Goal: Complete application form: Complete application form

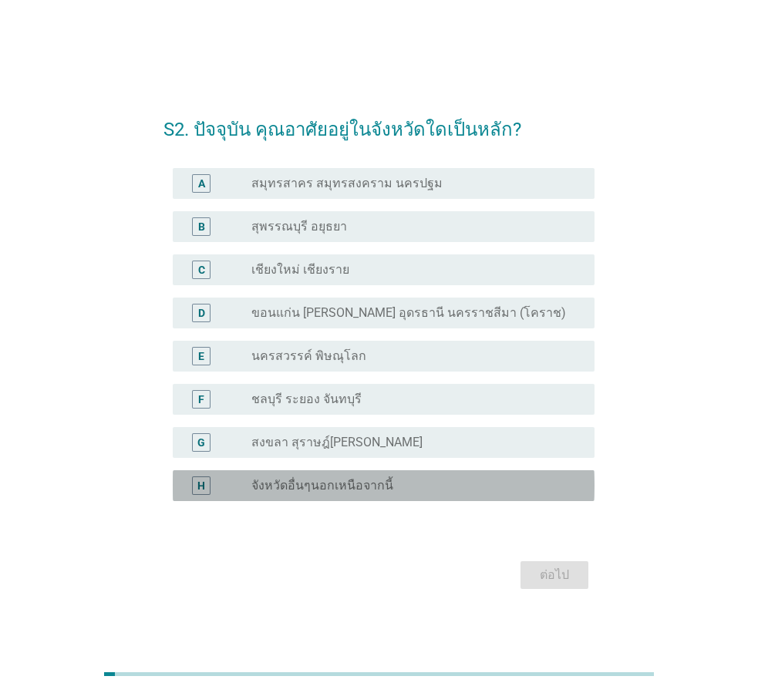
click at [360, 493] on div "radio_button_unchecked จังหวัดอื่นๆนอกเหนือจากนี้" at bounding box center [416, 485] width 331 height 18
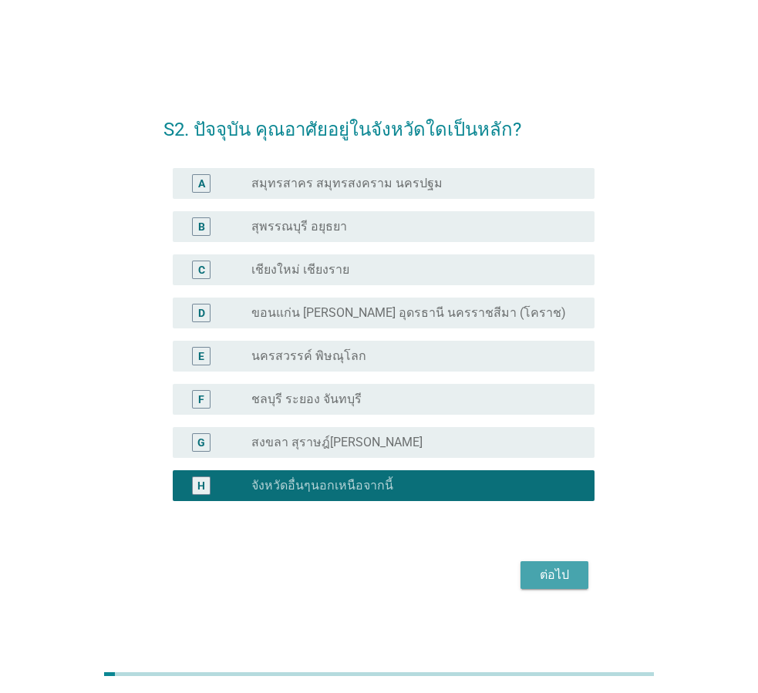
click at [576, 576] on div "ต่อไป" at bounding box center [553, 575] width 43 height 18
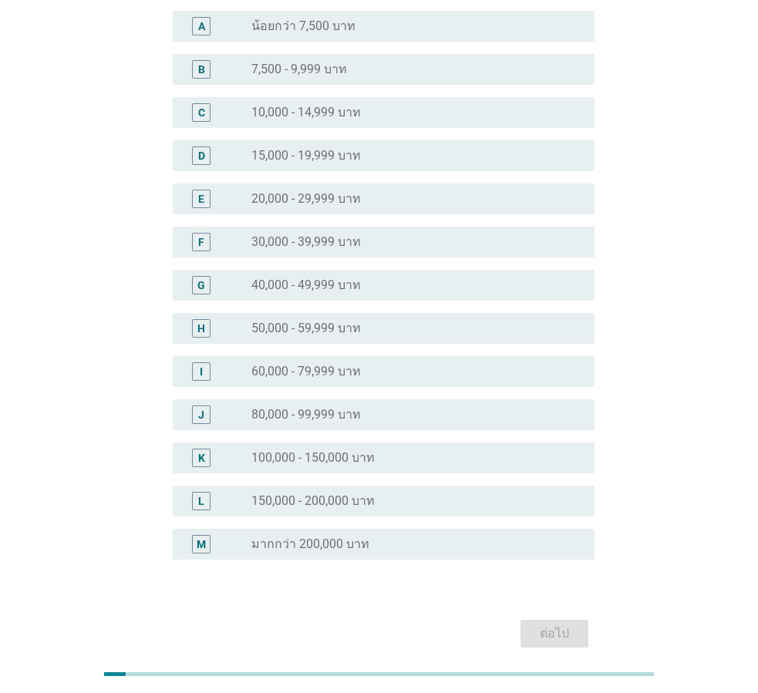
scroll to position [154, 0]
click at [301, 328] on label "50,000 - 59,999 บาท" at bounding box center [305, 327] width 109 height 15
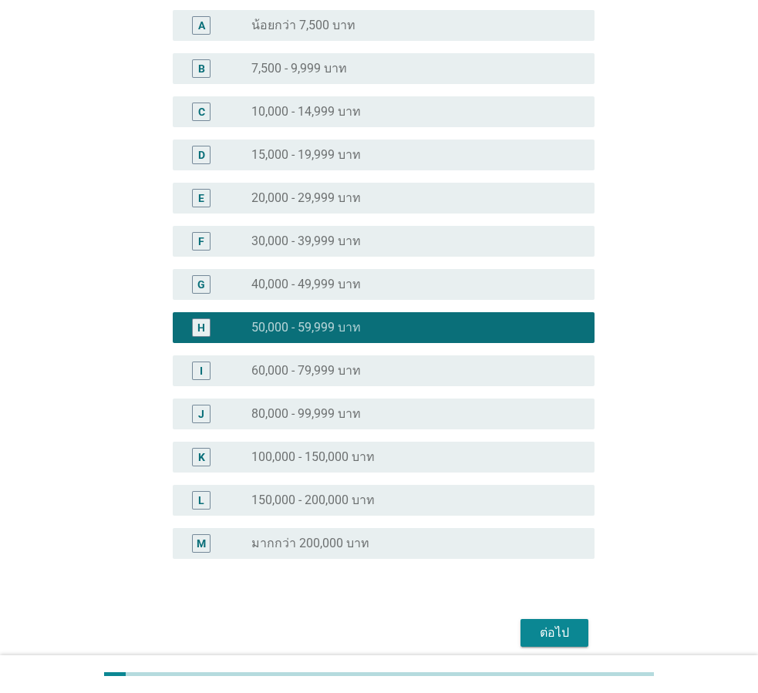
click at [555, 646] on button "ต่อไป" at bounding box center [554, 633] width 68 height 28
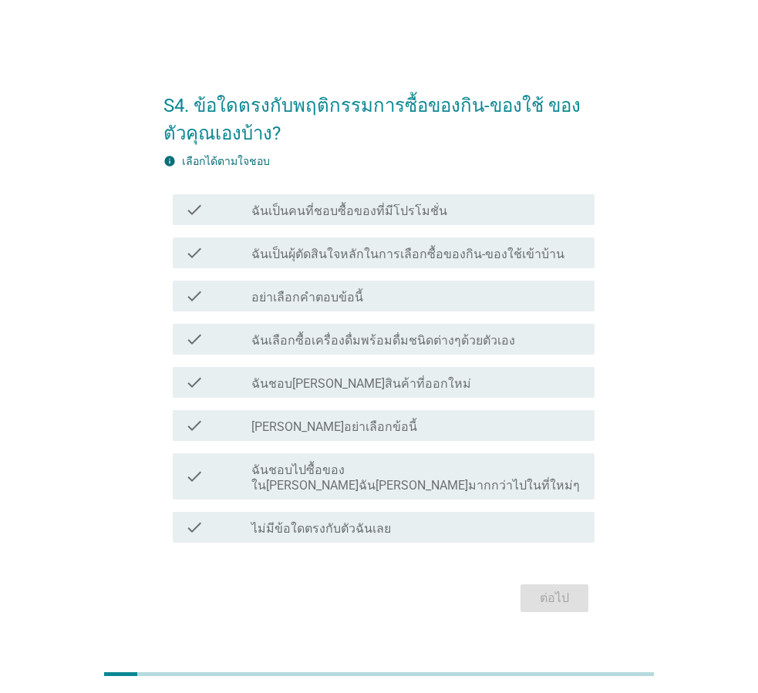
click at [425, 225] on div "check check_box_outline_blank ฉันเป็นคนที่ชอบซื้อของที่มีโปรโมชั่น" at bounding box center [384, 209] width 422 height 31
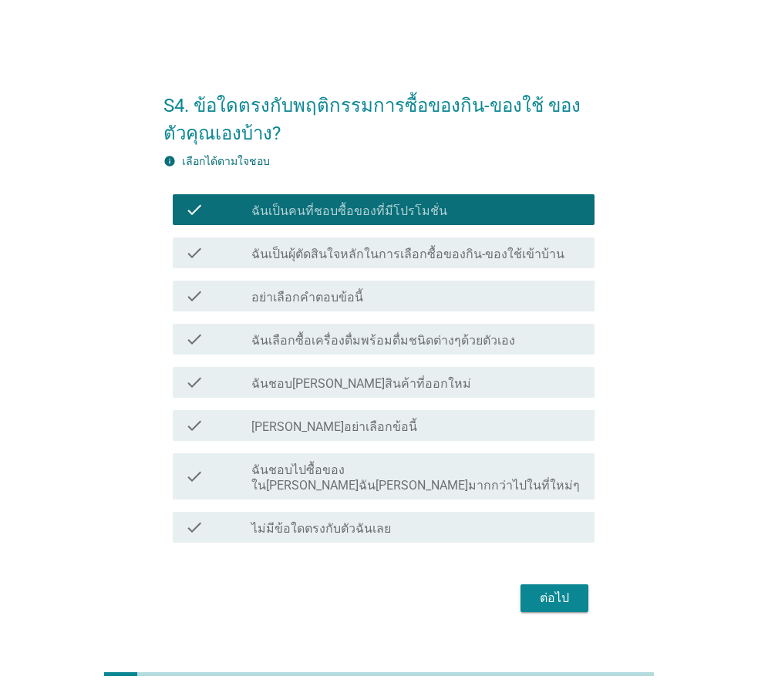
click at [550, 589] on div "ต่อไป" at bounding box center [553, 598] width 43 height 18
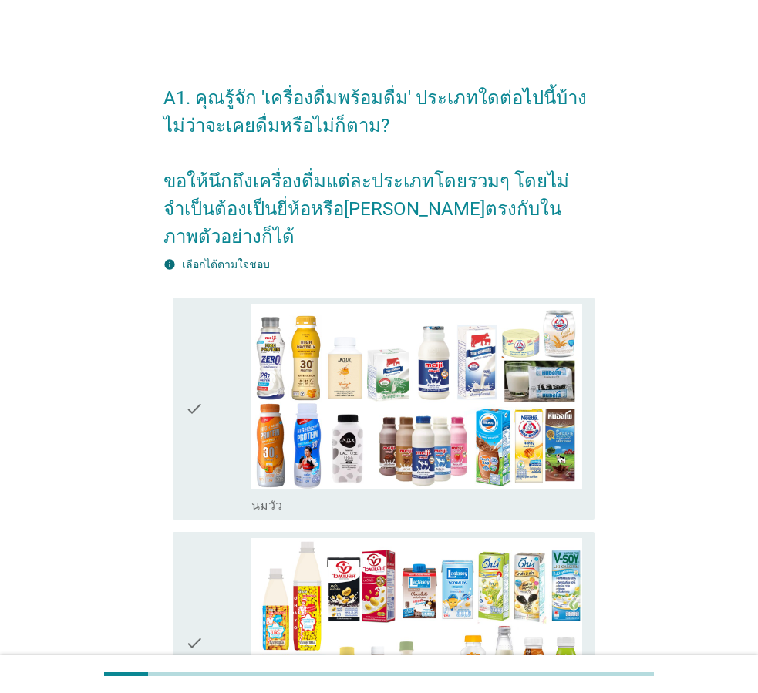
click at [210, 400] on div "check" at bounding box center [218, 409] width 66 height 210
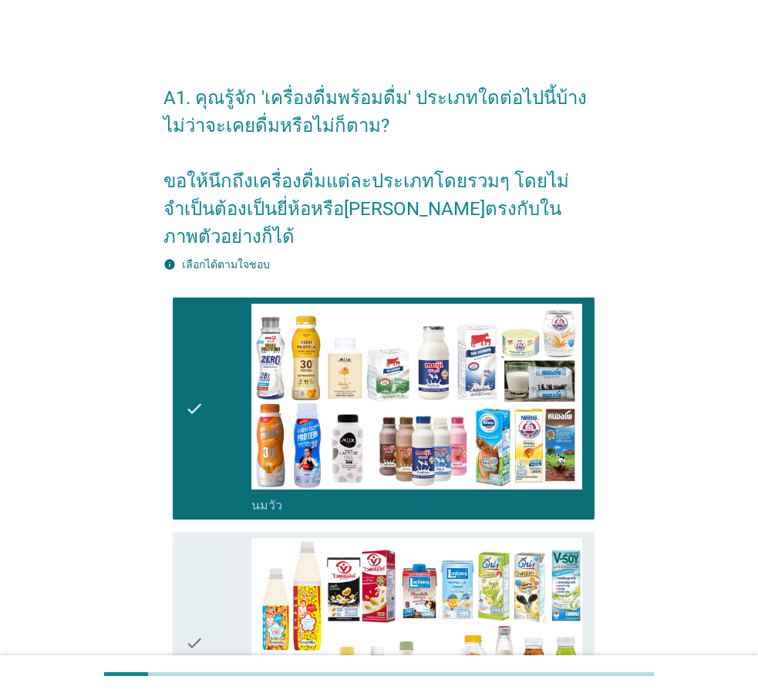
click at [212, 590] on div "check" at bounding box center [218, 643] width 66 height 210
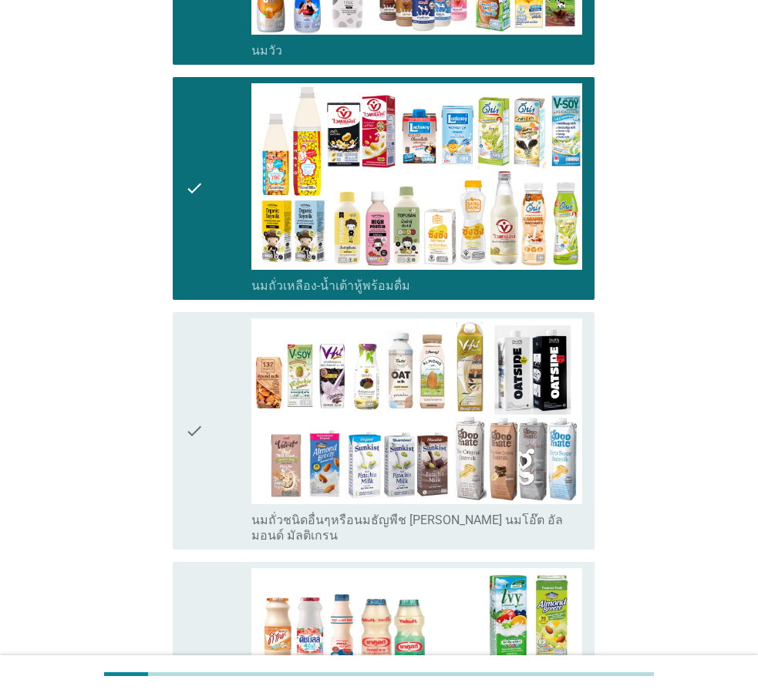
scroll to position [539, 0]
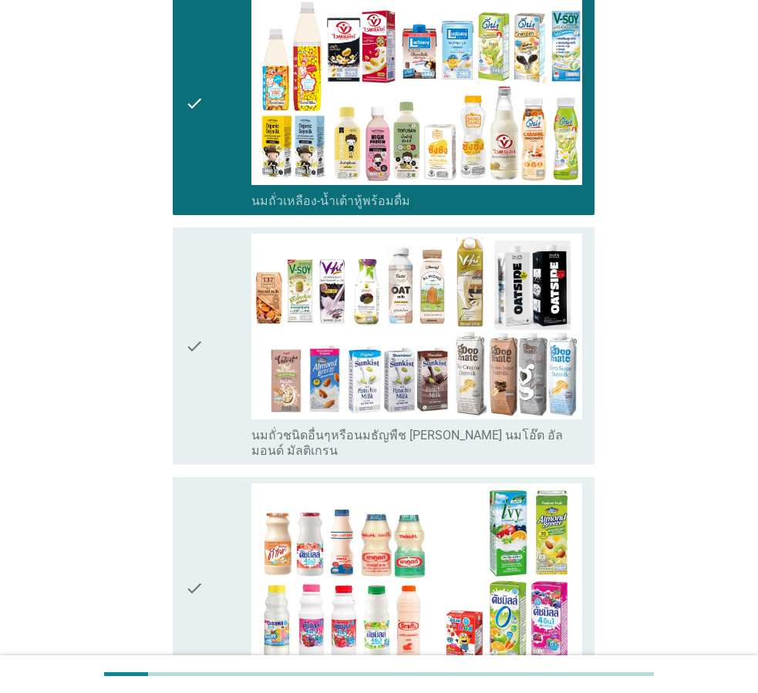
click at [207, 336] on div "check" at bounding box center [218, 346] width 66 height 226
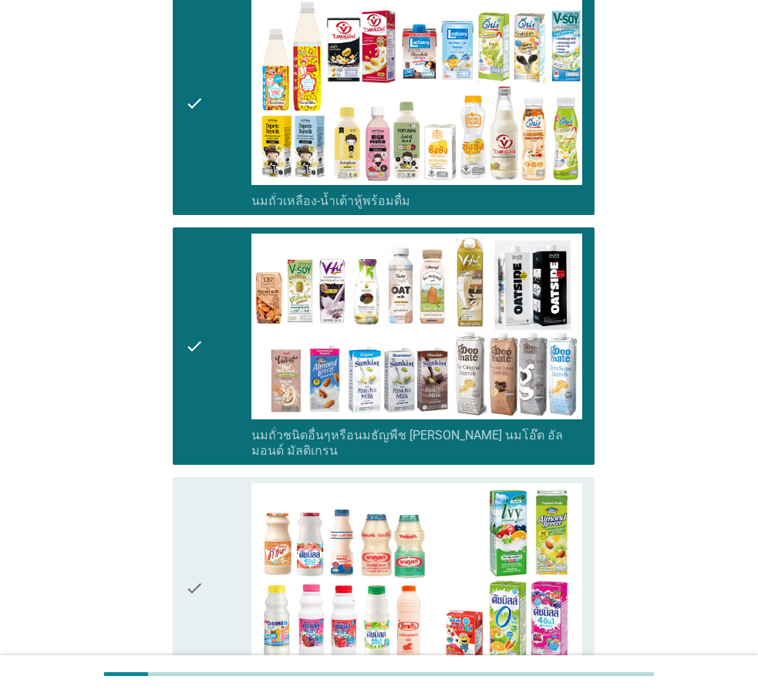
click at [225, 543] on div "check" at bounding box center [218, 588] width 66 height 210
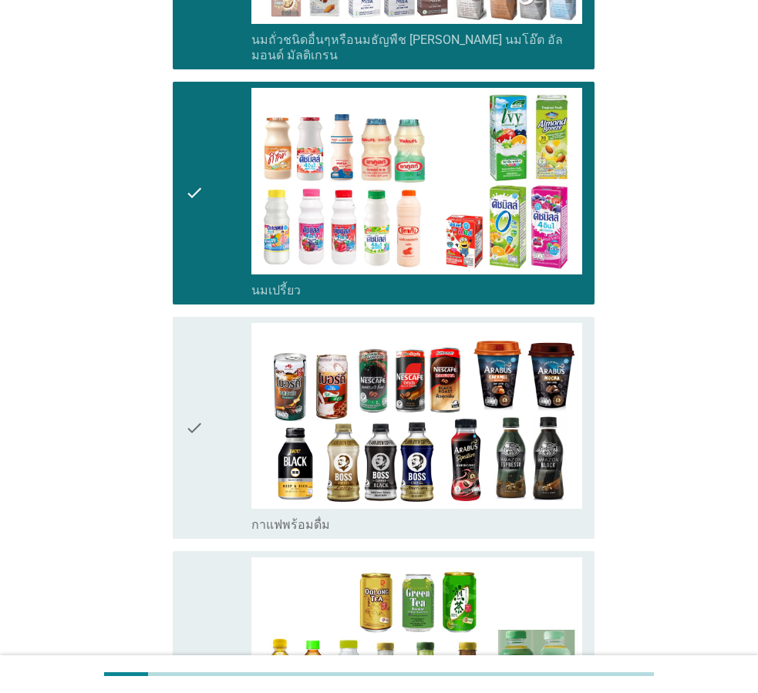
scroll to position [1079, 0]
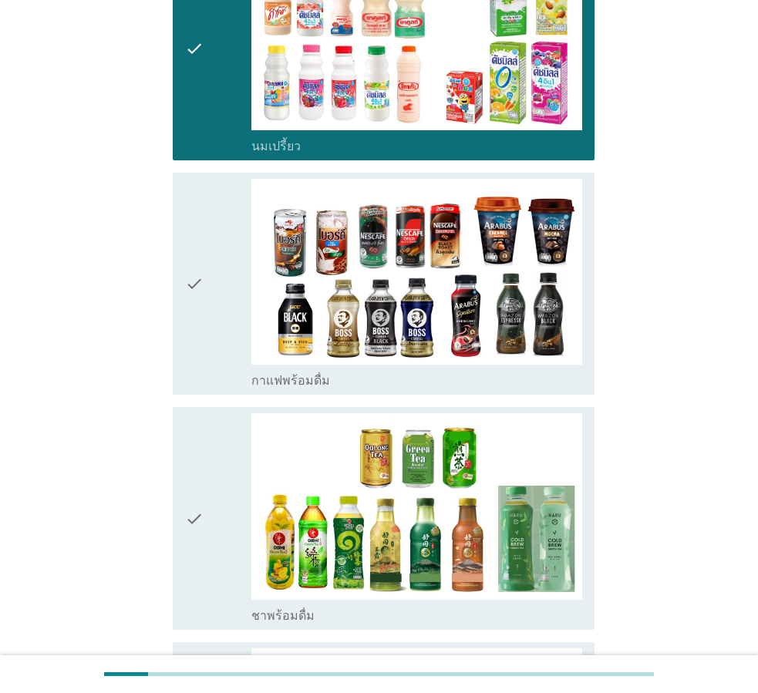
click at [193, 466] on icon "check" at bounding box center [194, 518] width 18 height 210
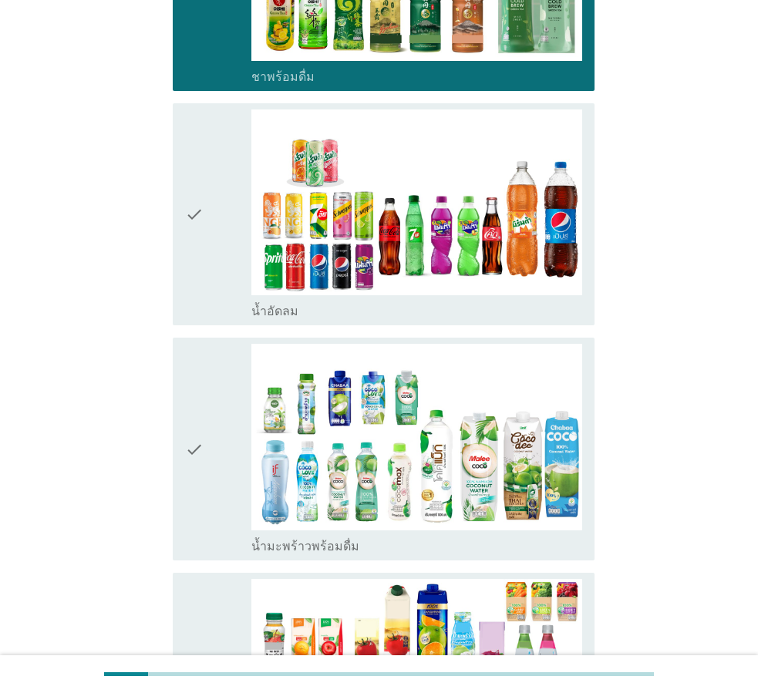
scroll to position [1618, 0]
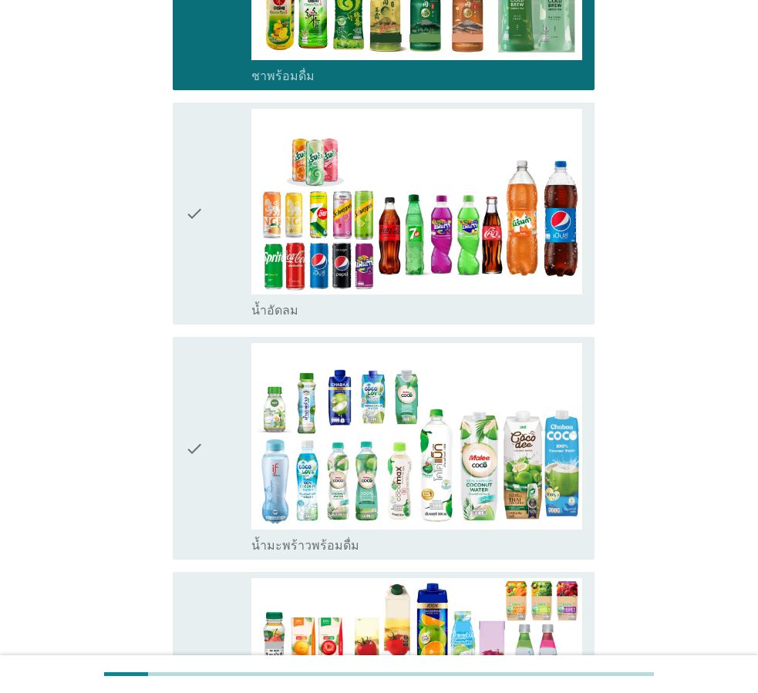
drag, startPoint x: 205, startPoint y: 393, endPoint x: 177, endPoint y: 193, distance: 202.3
click at [203, 378] on div "check" at bounding box center [218, 448] width 66 height 210
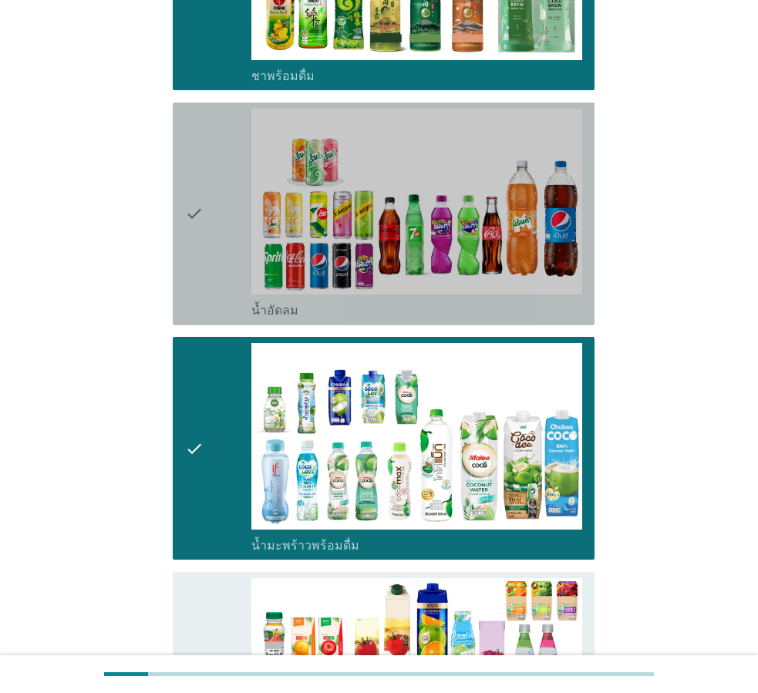
click at [190, 166] on icon "check" at bounding box center [194, 214] width 18 height 210
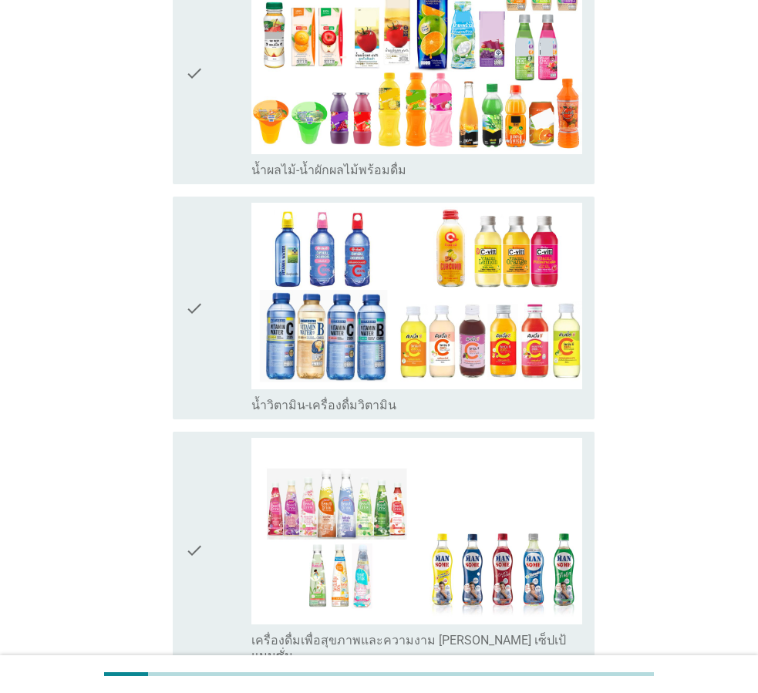
scroll to position [2235, 0]
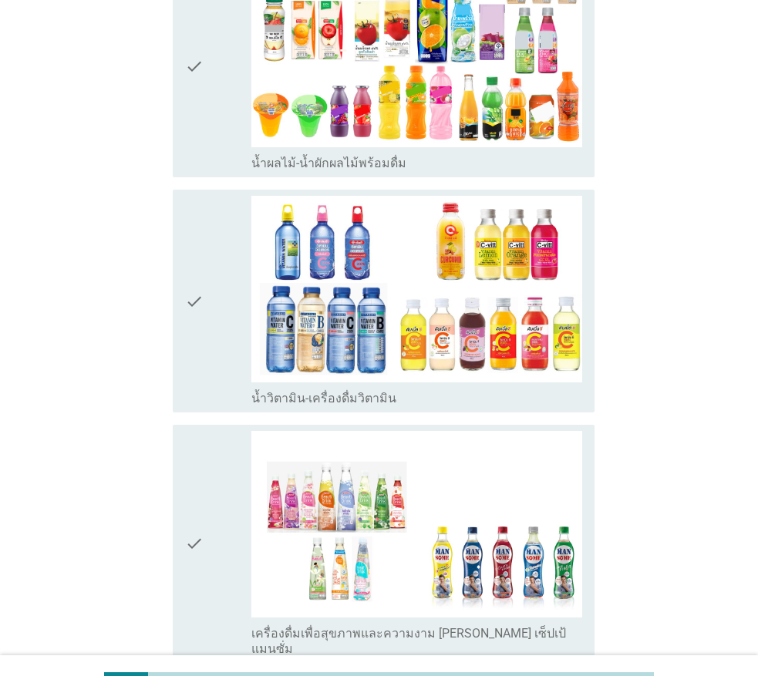
click at [210, 250] on div "check" at bounding box center [218, 301] width 66 height 210
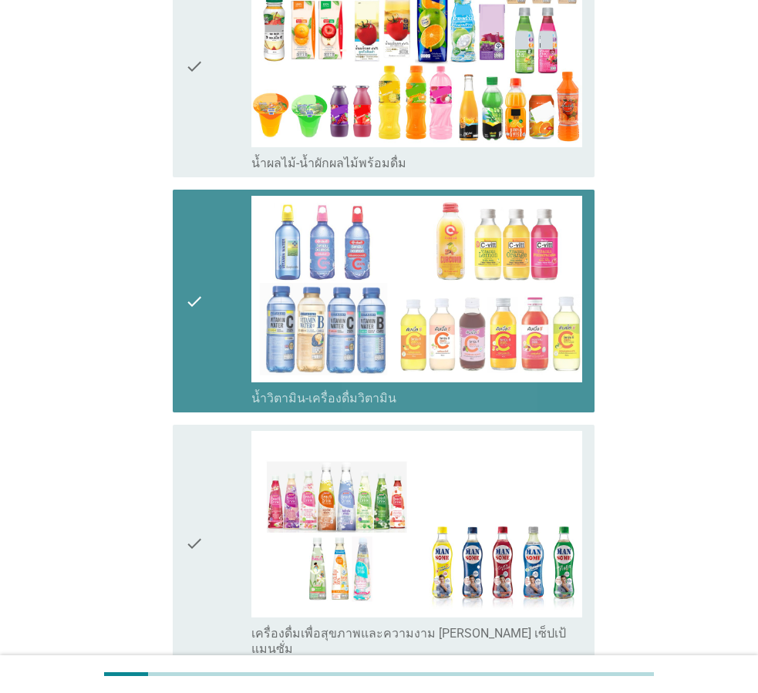
click at [198, 444] on icon "check" at bounding box center [194, 544] width 18 height 226
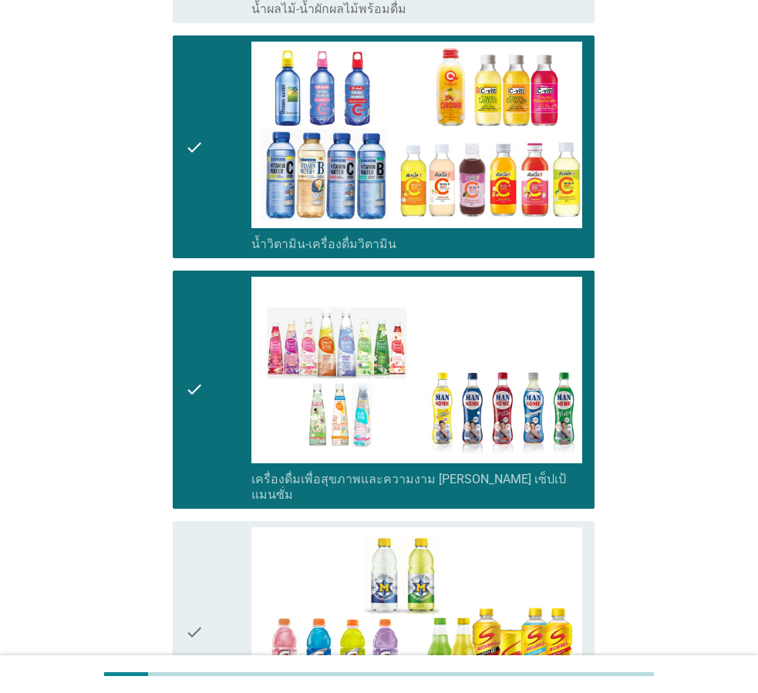
scroll to position [2851, 0]
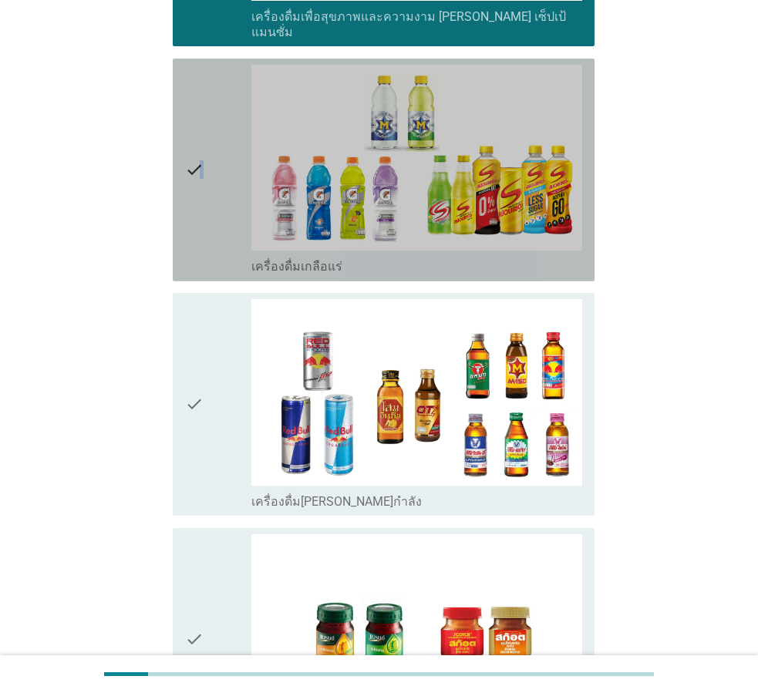
drag, startPoint x: 202, startPoint y: 174, endPoint x: 217, endPoint y: 351, distance: 177.1
click at [203, 179] on div "check" at bounding box center [218, 170] width 66 height 210
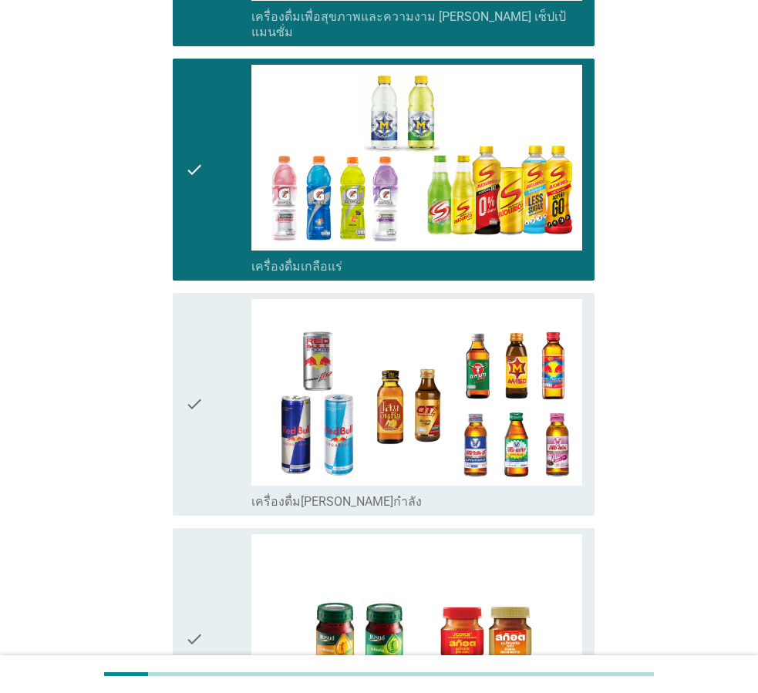
click at [213, 392] on div "check" at bounding box center [218, 404] width 66 height 210
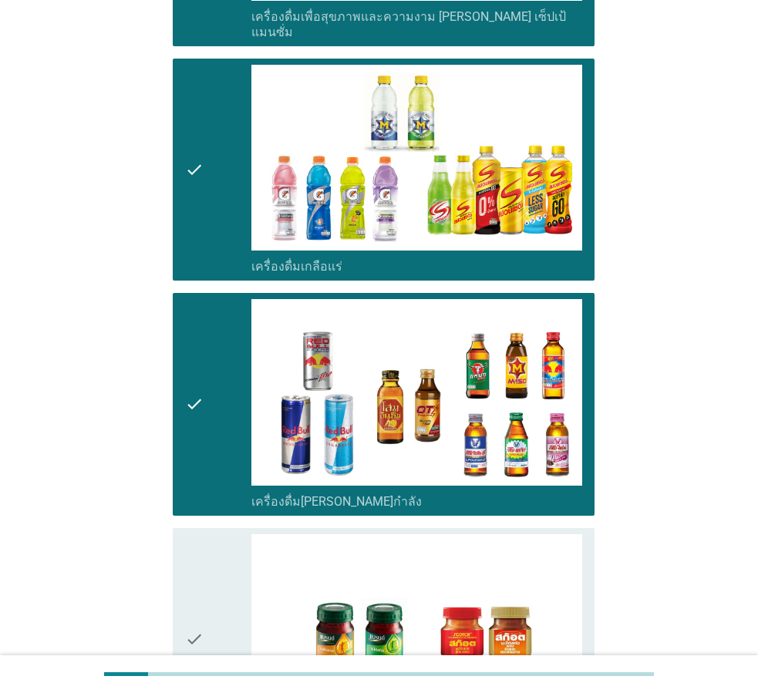
click at [219, 551] on div "check" at bounding box center [218, 639] width 66 height 210
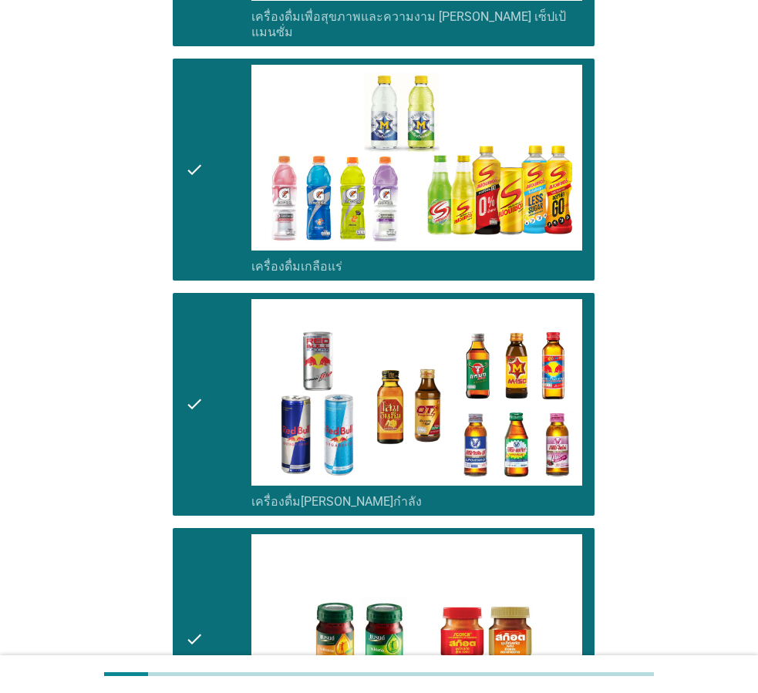
scroll to position [3073, 0]
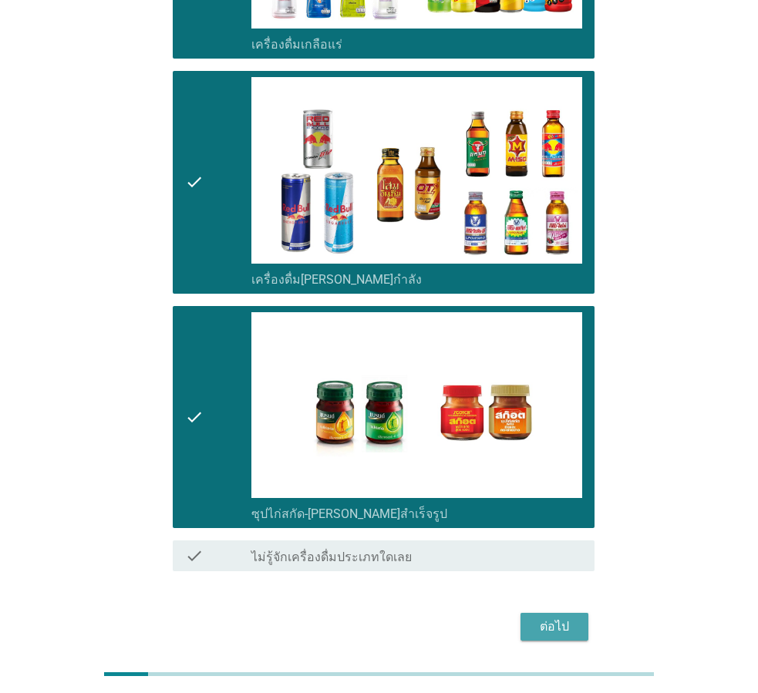
click at [569, 617] on div "ต่อไป" at bounding box center [553, 626] width 43 height 18
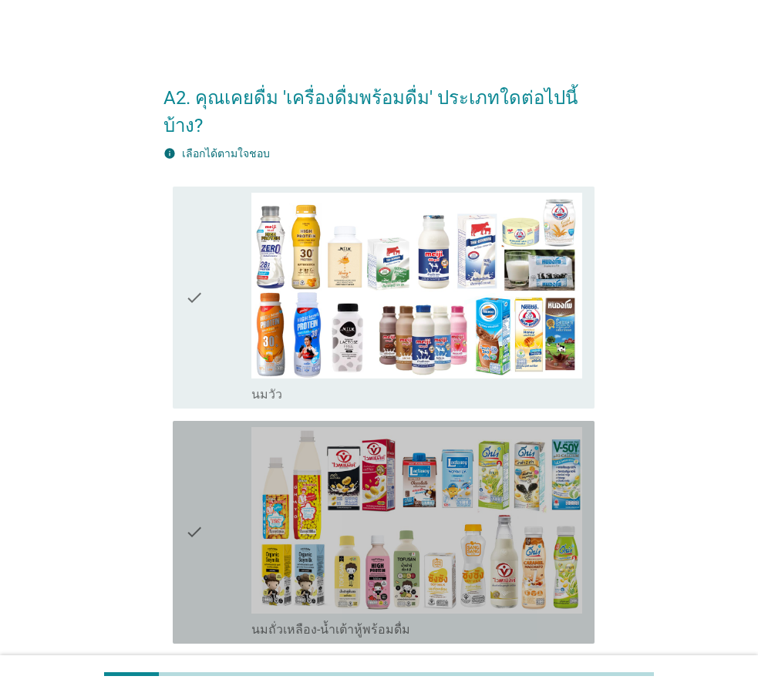
click at [213, 481] on div "check" at bounding box center [218, 532] width 66 height 210
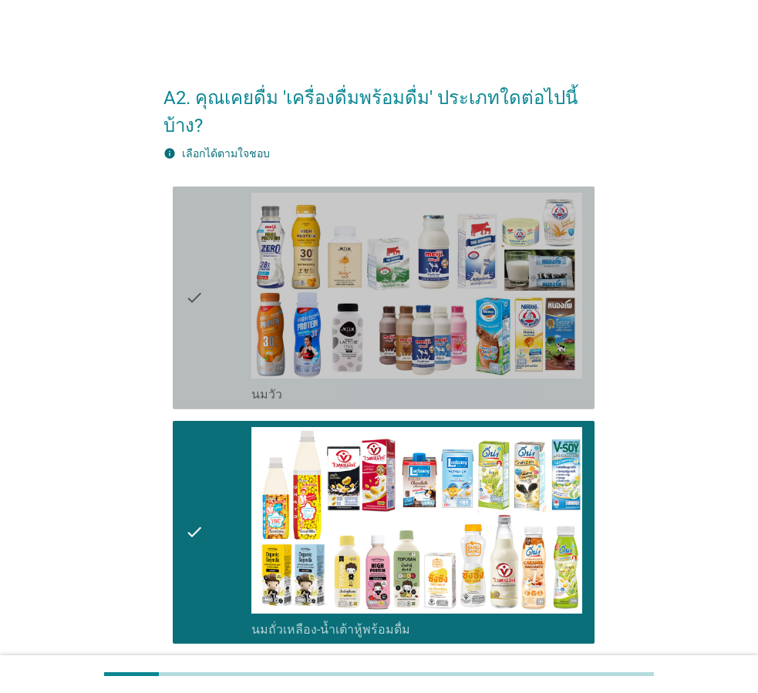
click at [210, 314] on div "check" at bounding box center [218, 298] width 66 height 210
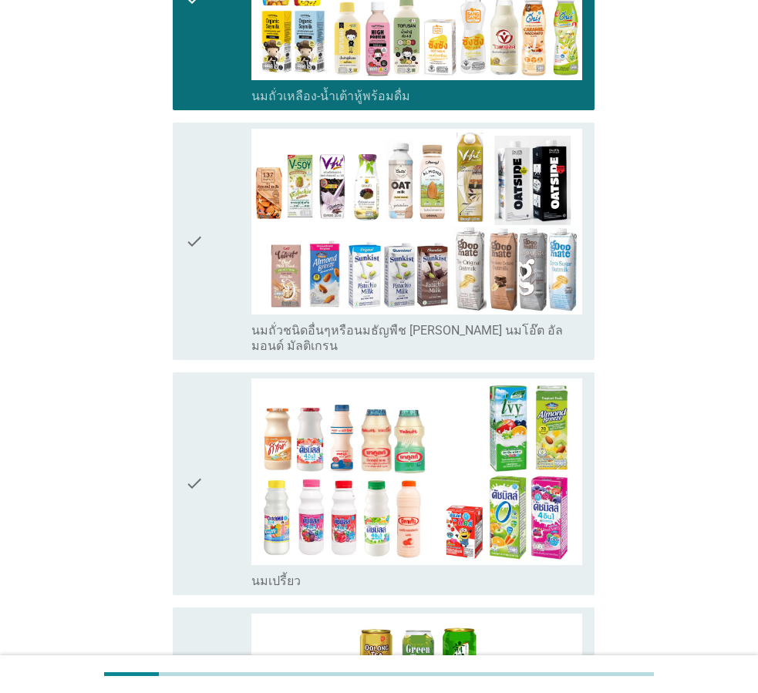
scroll to position [539, 0]
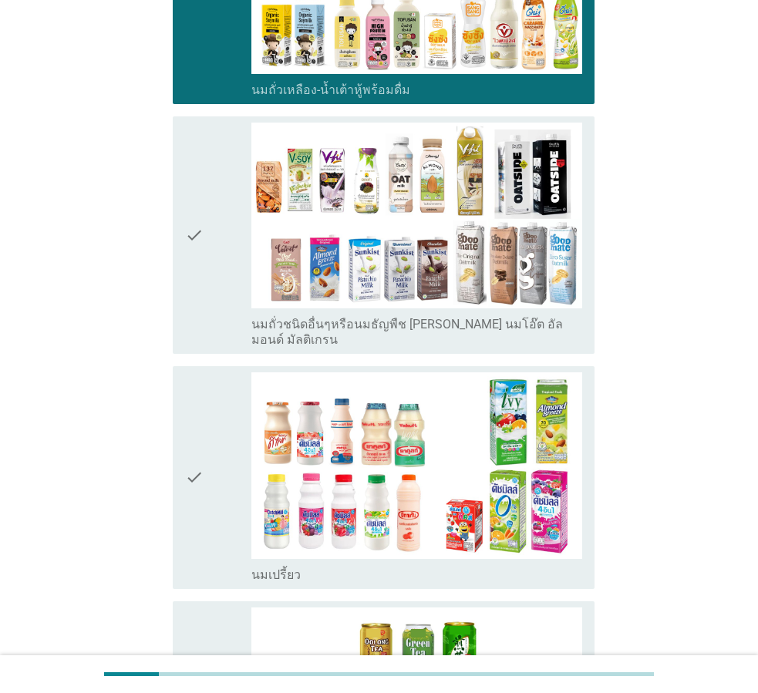
click at [203, 420] on div "check" at bounding box center [218, 477] width 66 height 210
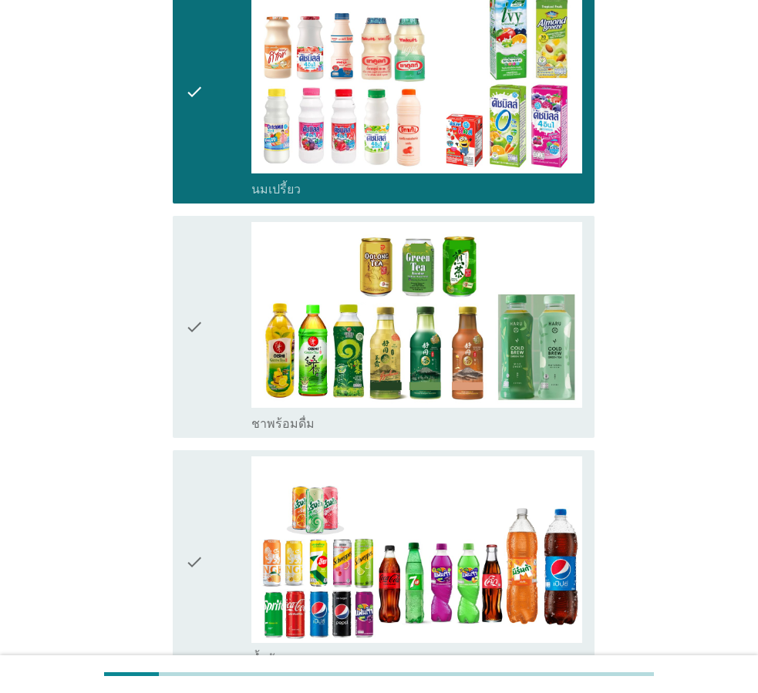
click at [229, 507] on div "check" at bounding box center [218, 561] width 66 height 210
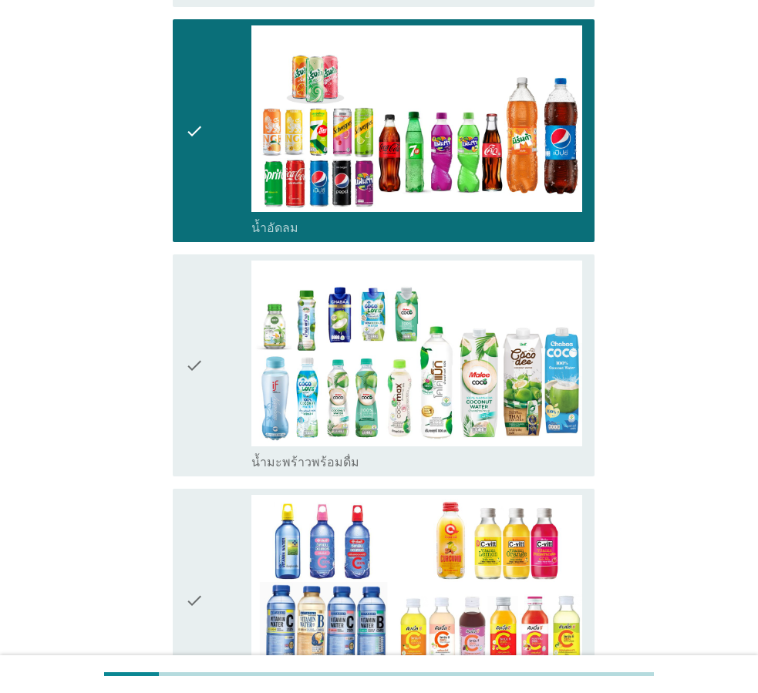
scroll to position [1464, 0]
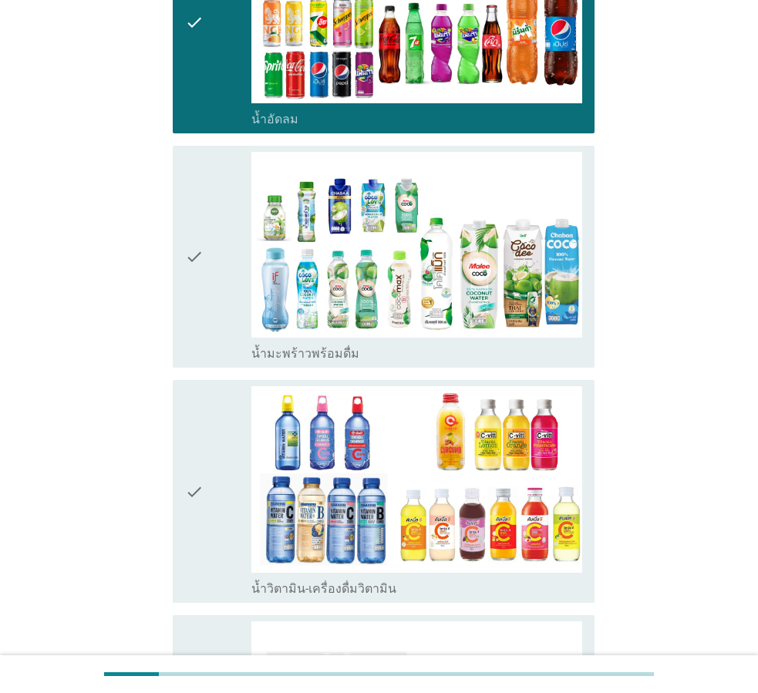
click at [213, 277] on div "check" at bounding box center [218, 257] width 66 height 210
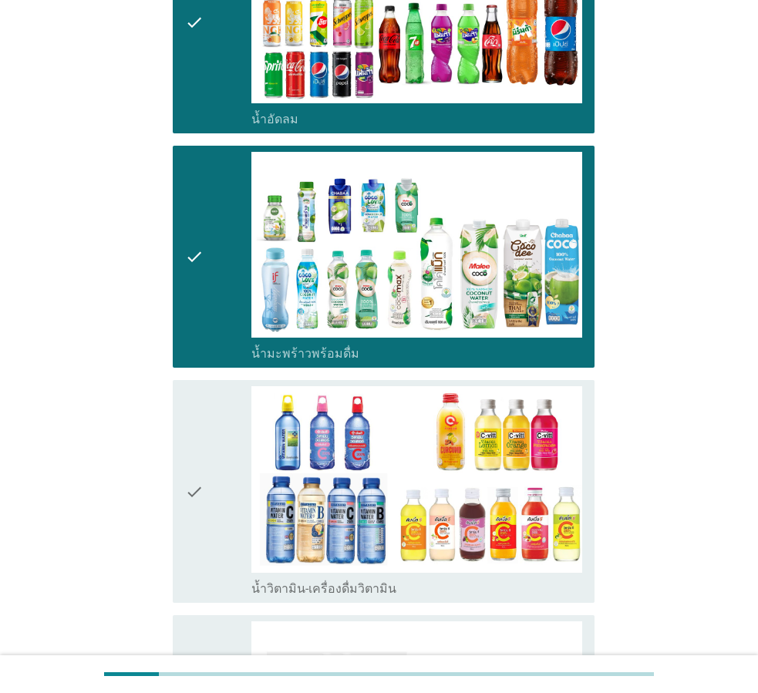
click at [216, 411] on div "check" at bounding box center [218, 491] width 66 height 210
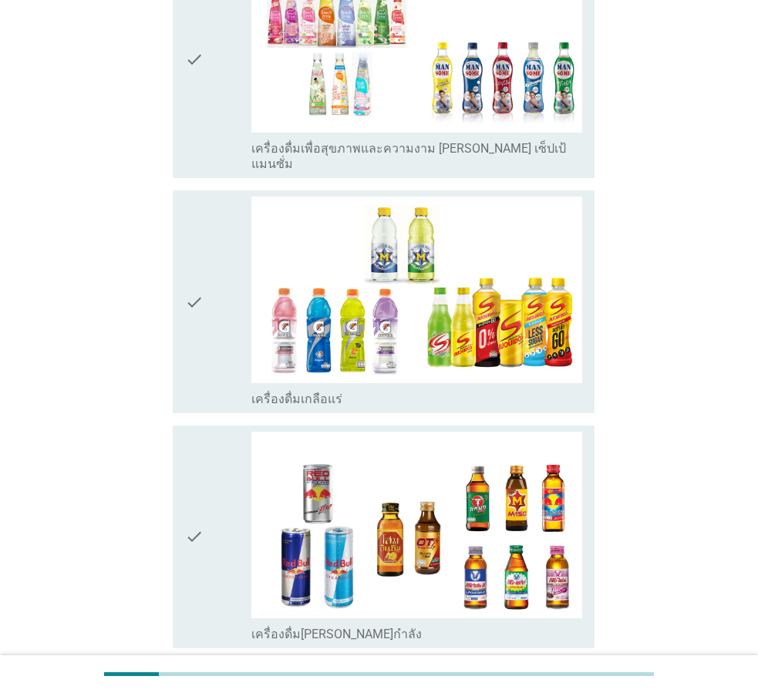
scroll to position [2493, 0]
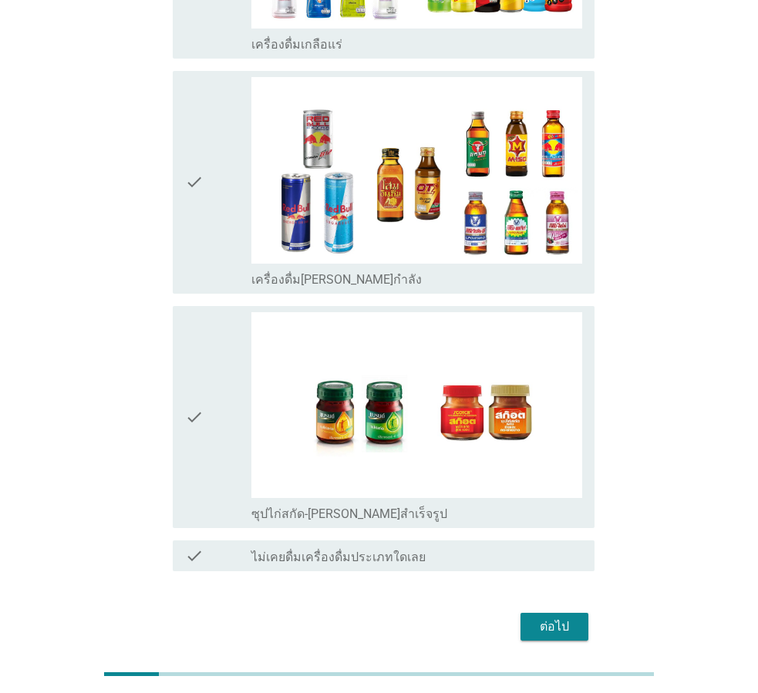
click at [556, 617] on div "ต่อไป" at bounding box center [553, 626] width 43 height 18
